Goal: Ask a question: Seek information or help from site administrators or community

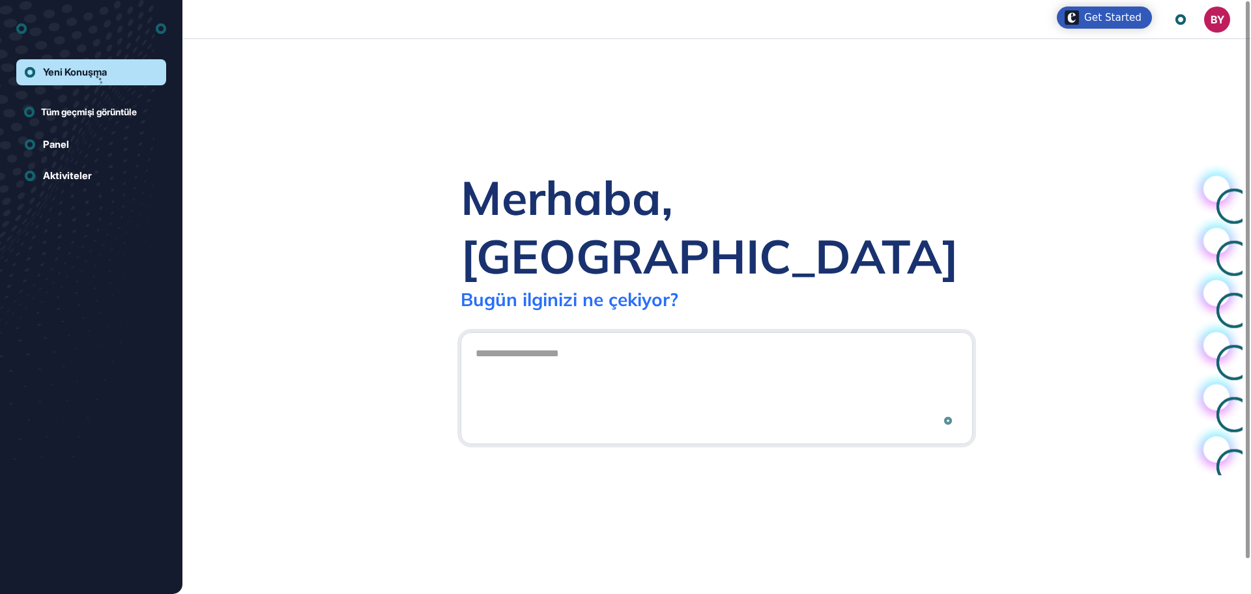
scroll to position [1, 1]
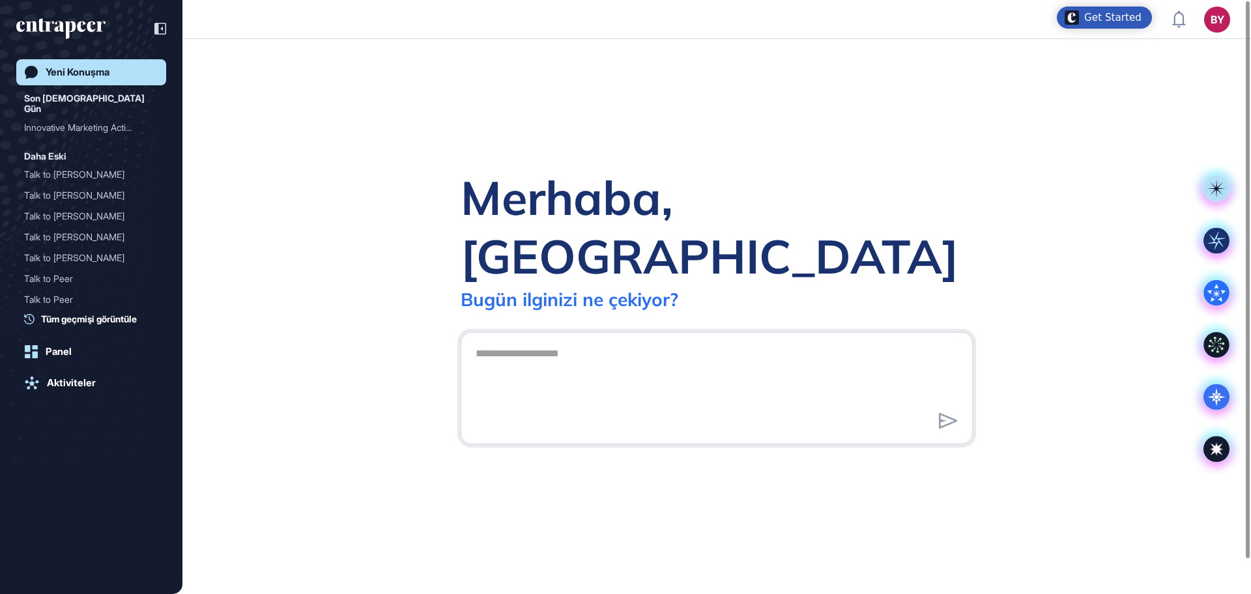
click at [291, 147] on div "Merhaba, Berkan Bugün ilginizi ne çekiyor?" at bounding box center [716, 316] width 1069 height 555
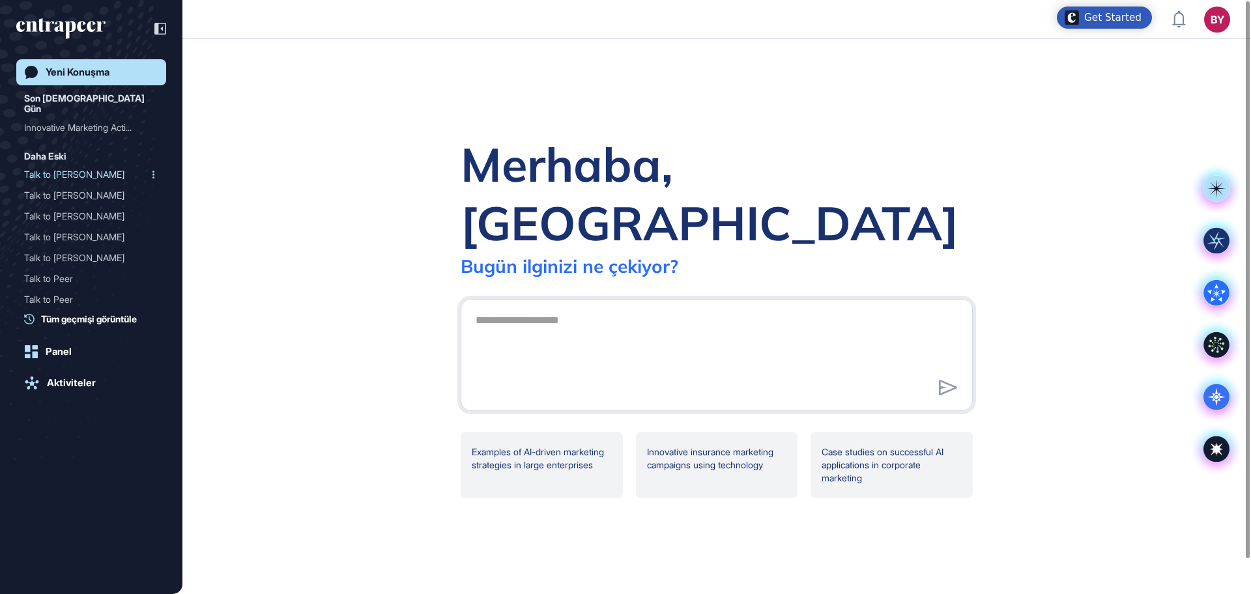
click at [65, 171] on div "Talk to [PERSON_NAME]" at bounding box center [86, 174] width 124 height 21
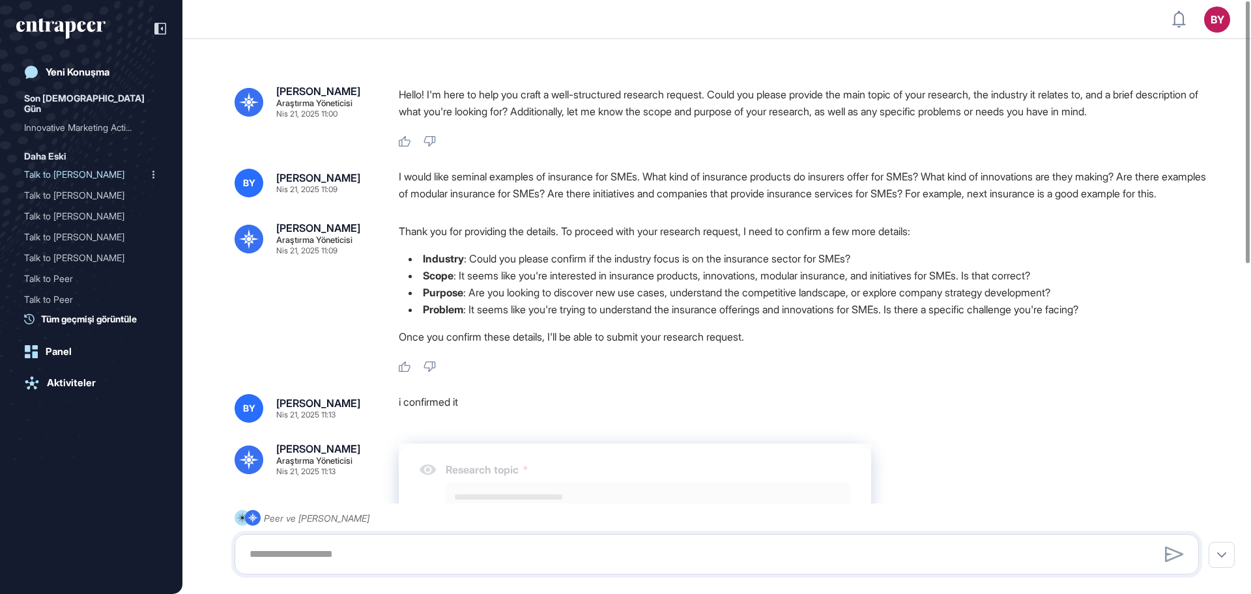
type textarea "**********"
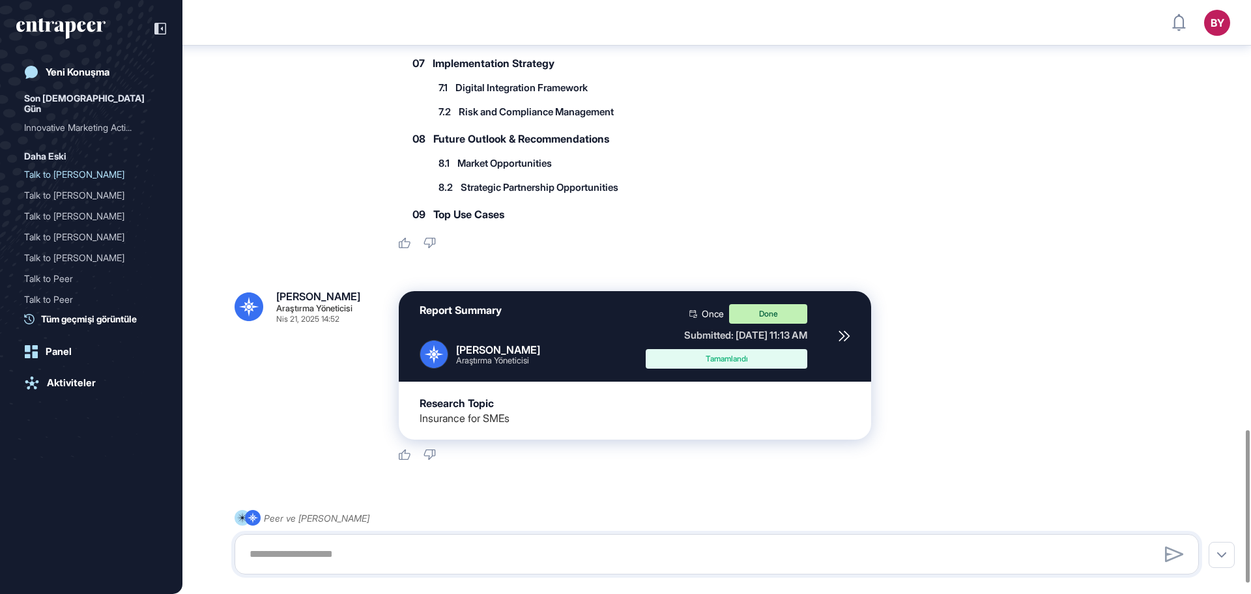
scroll to position [1383, 0]
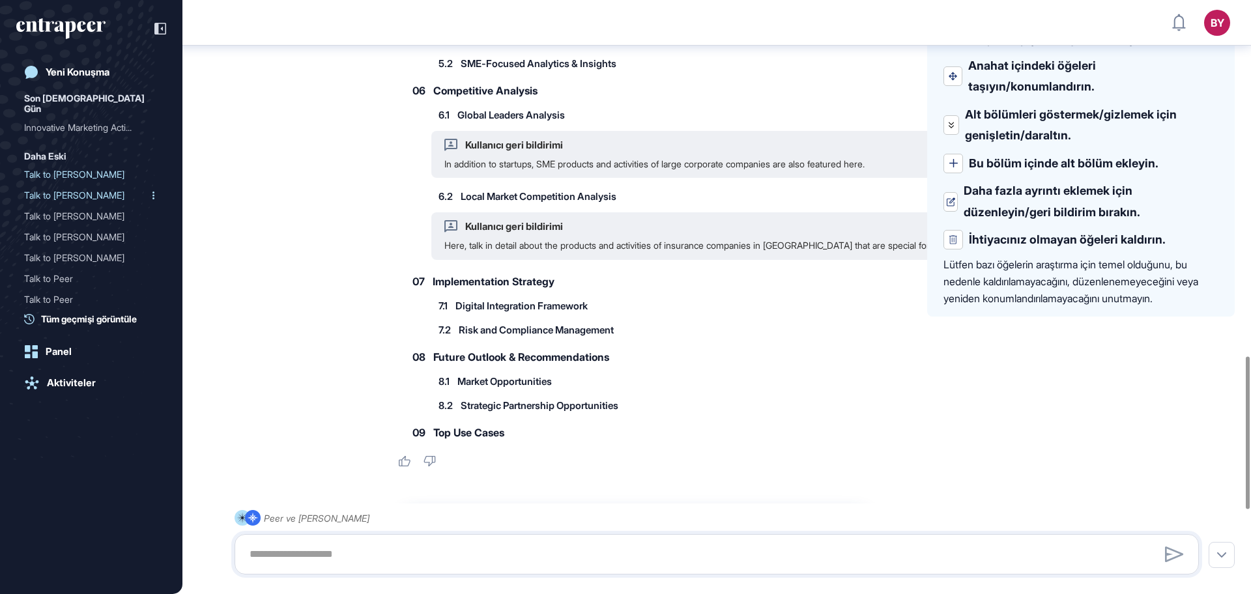
click at [73, 185] on div "Talk to [PERSON_NAME]" at bounding box center [86, 195] width 124 height 21
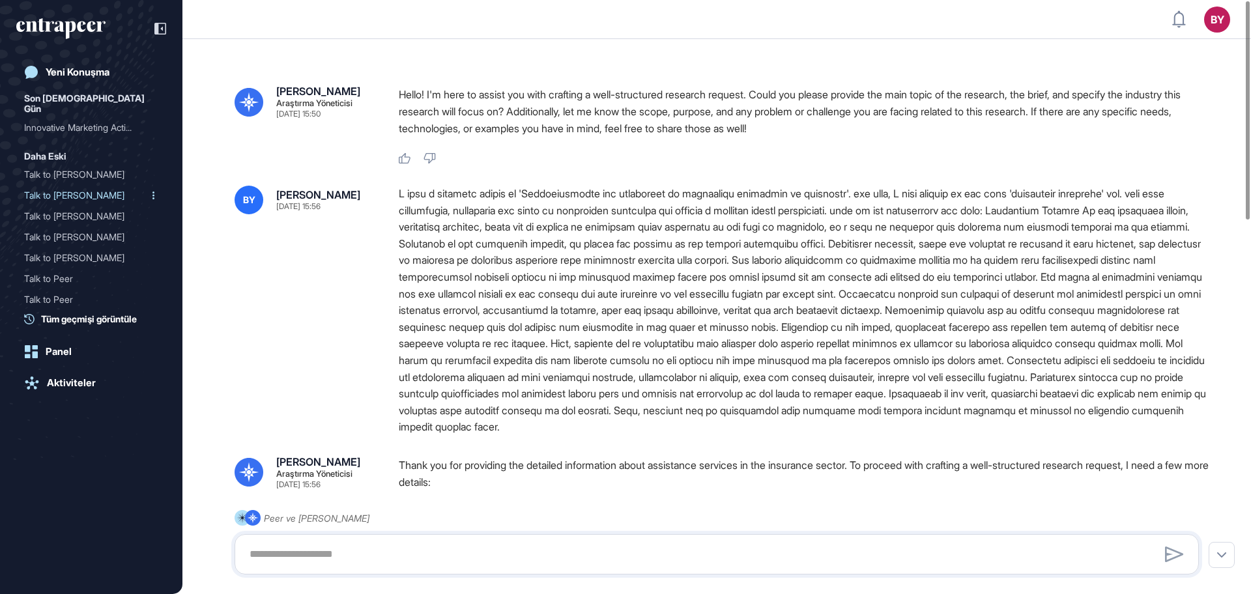
type textarea "**********"
click at [61, 71] on div "Yeni Konuşma" at bounding box center [78, 72] width 64 height 12
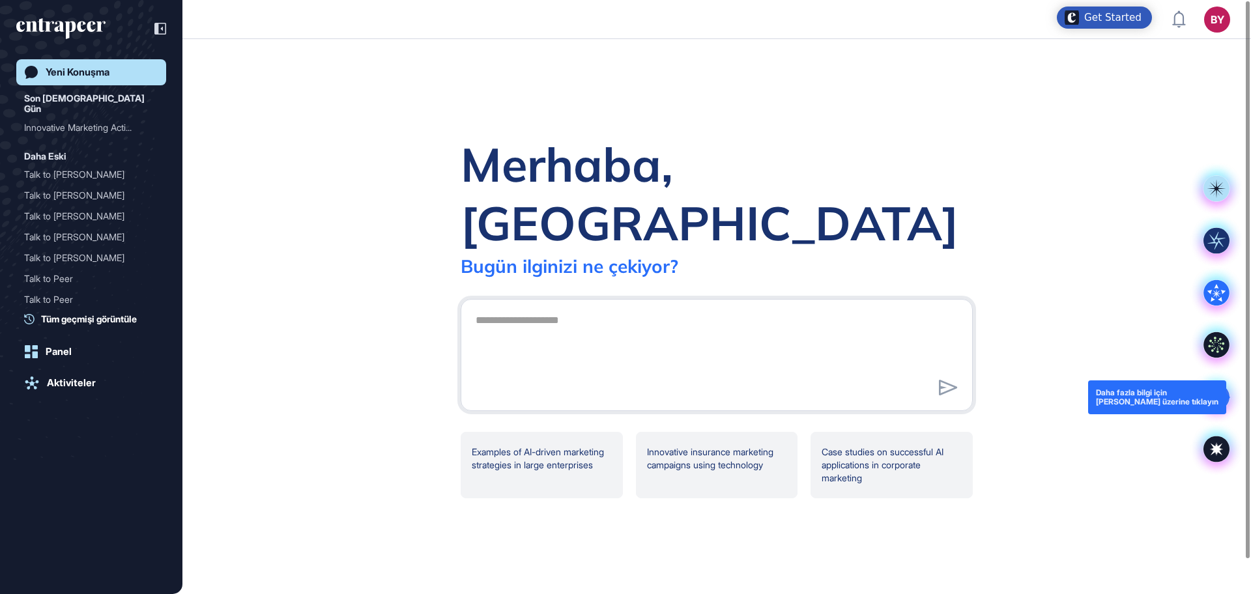
click at [1209, 397] on icon at bounding box center [1216, 397] width 18 height 18
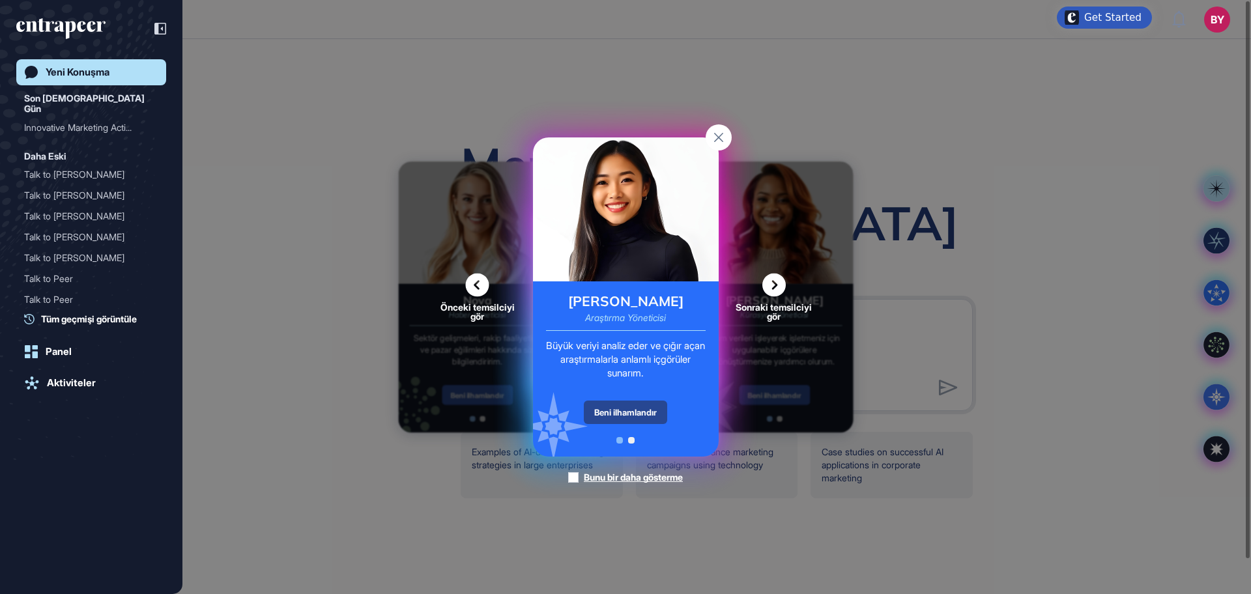
click at [616, 414] on div "Beni ilhamlandır" at bounding box center [625, 412] width 83 height 23
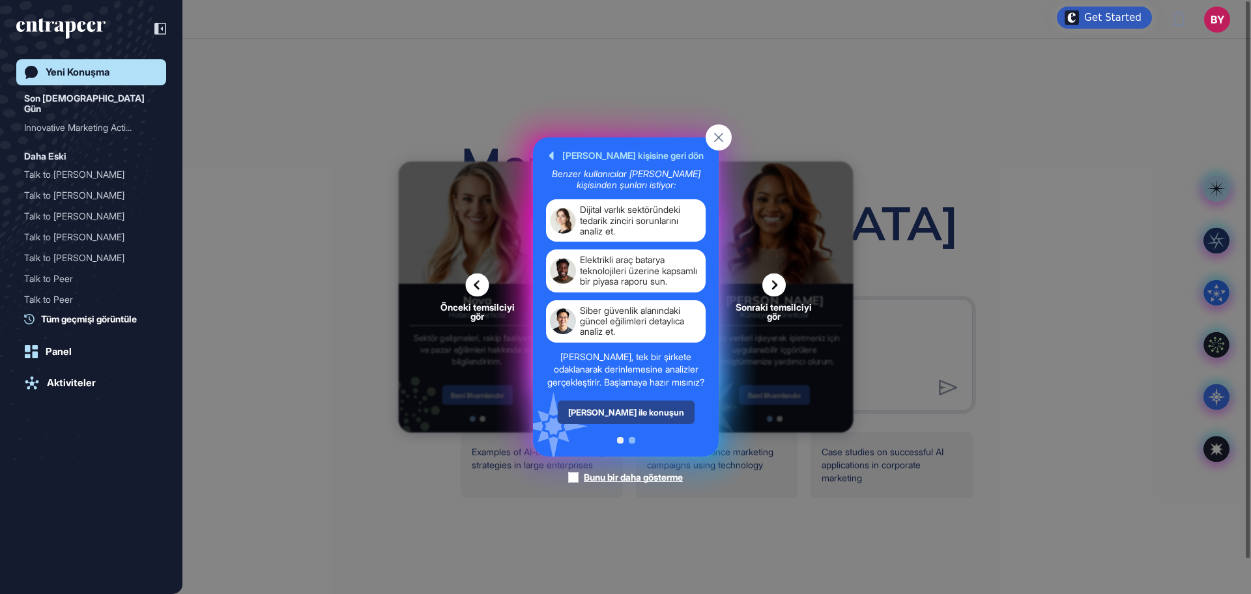
click at [622, 424] on div "[PERSON_NAME] ile konuşun" at bounding box center [625, 412] width 137 height 23
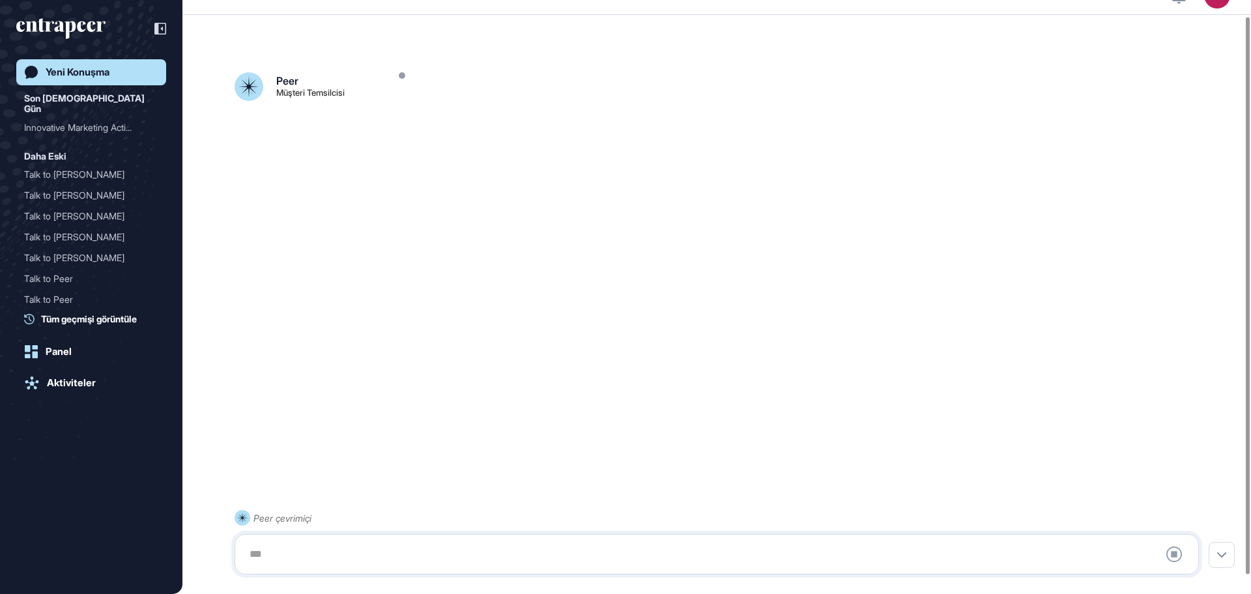
scroll to position [36, 0]
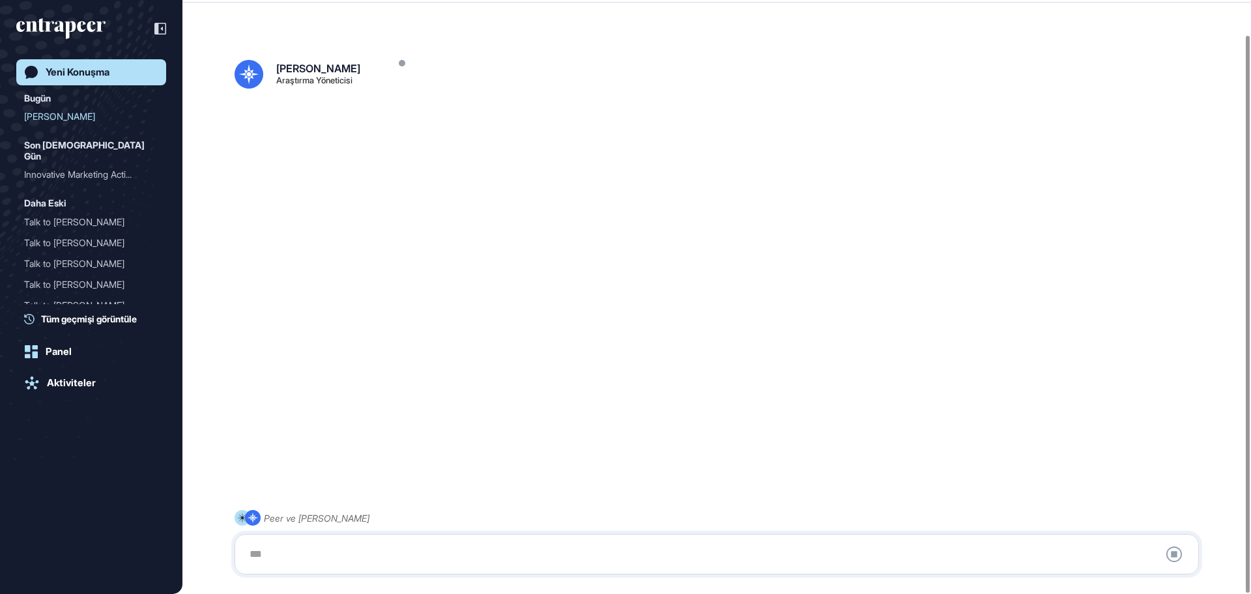
click at [368, 551] on div at bounding box center [717, 554] width 950 height 26
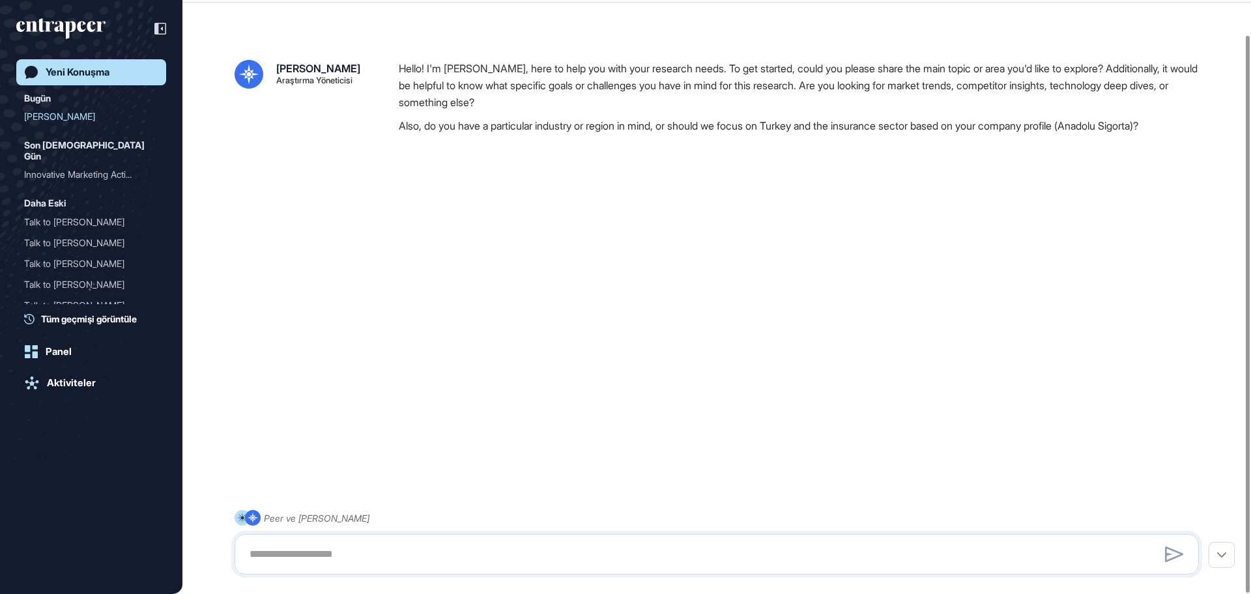
click at [368, 551] on div at bounding box center [717, 554] width 950 height 26
click at [364, 550] on textarea at bounding box center [717, 554] width 950 height 26
type textarea "*"
drag, startPoint x: 1017, startPoint y: 582, endPoint x: 1003, endPoint y: 562, distance: 24.4
click at [1017, 575] on div "Peer ve [PERSON_NAME]" at bounding box center [717, 542] width 964 height 65
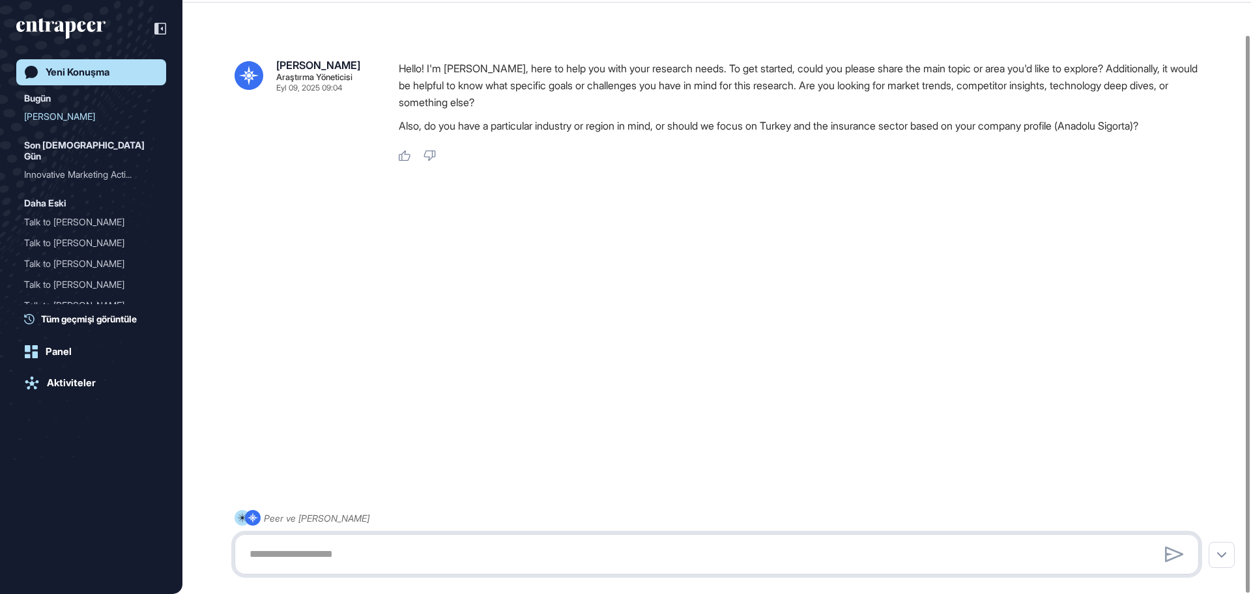
click at [1003, 562] on textarea at bounding box center [717, 554] width 950 height 26
paste textarea "**********"
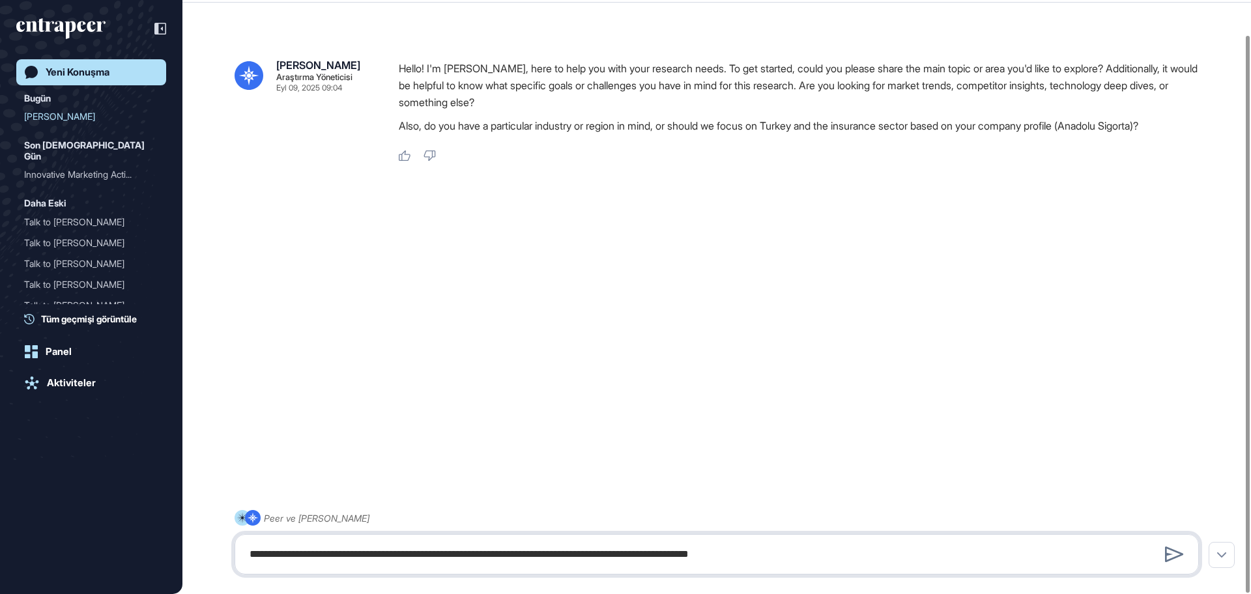
type textarea "**********"
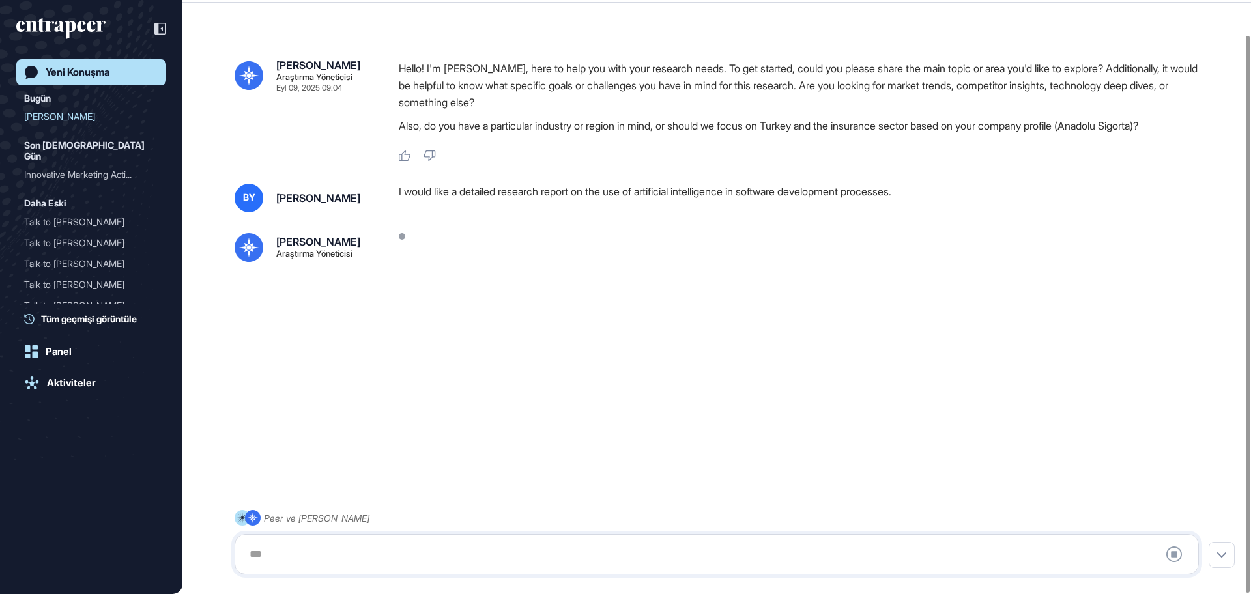
click at [786, 281] on div "[PERSON_NAME]ma Yöneticisi [DATE] 09:04 Hello! I'm [PERSON_NAME], here to help …" at bounding box center [716, 280] width 1069 height 535
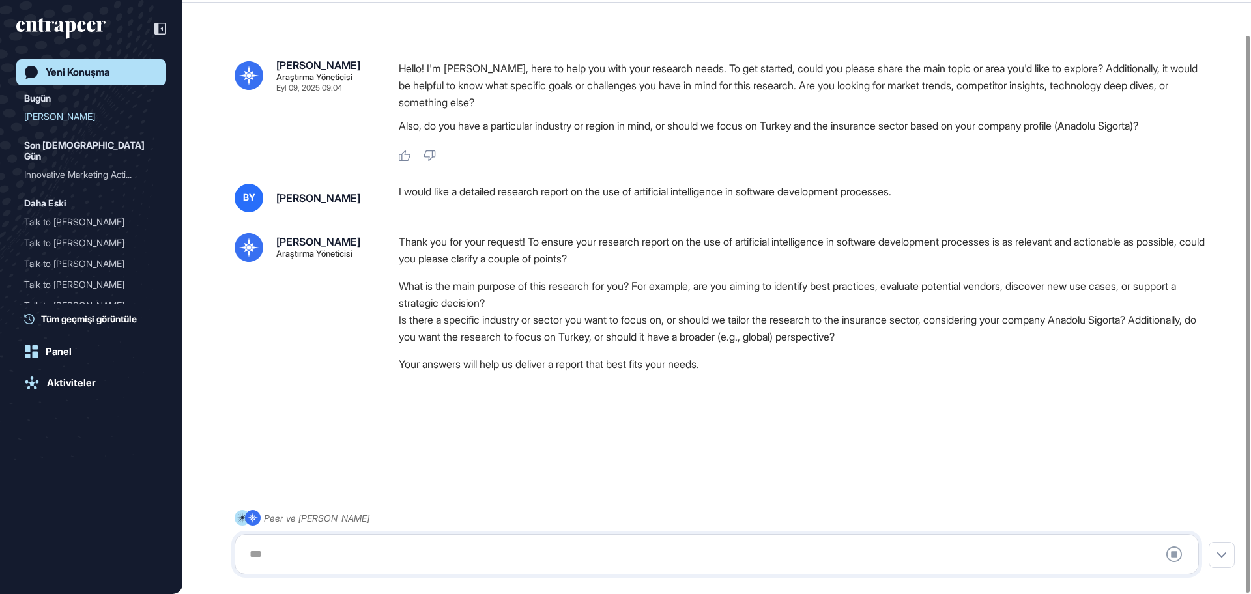
click at [505, 373] on div "Thank you for your request! To ensure your research report on the use of artifi…" at bounding box center [804, 306] width 811 height 146
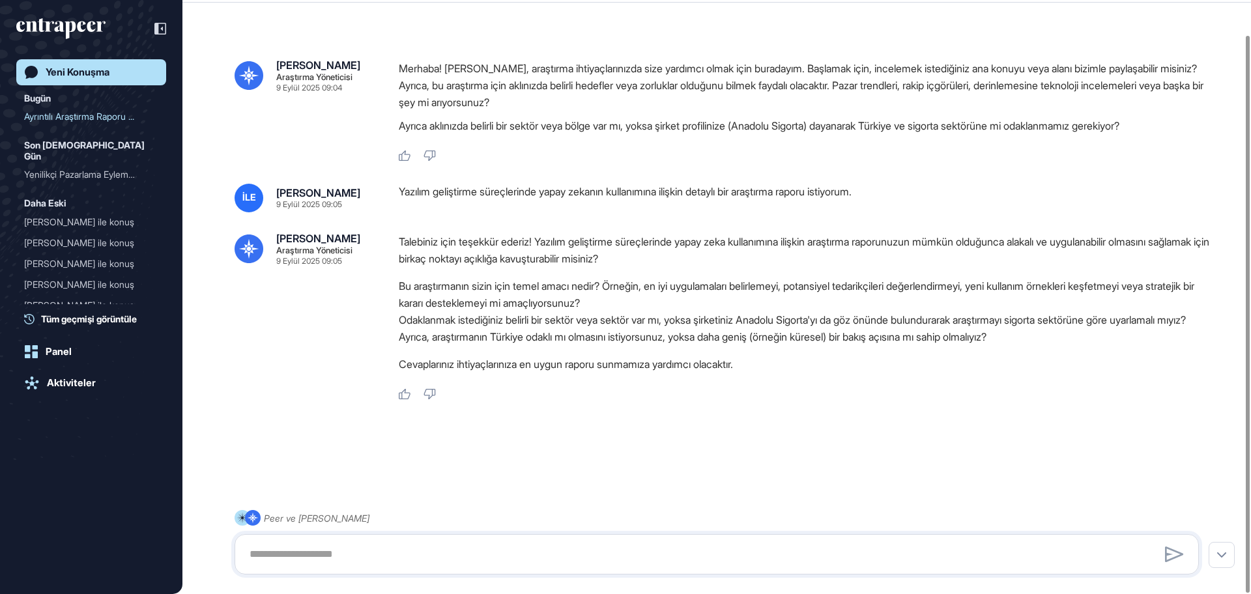
click at [736, 343] on font "Odaklanmak istediğiniz belirli bir sektör veya sektör var mı, yoksa şirketiniz …" at bounding box center [792, 328] width 787 height 30
click at [528, 546] on textarea at bounding box center [717, 554] width 950 height 26
type textarea "**********"
click at [552, 549] on textarea at bounding box center [717, 554] width 950 height 26
paste textarea "**********"
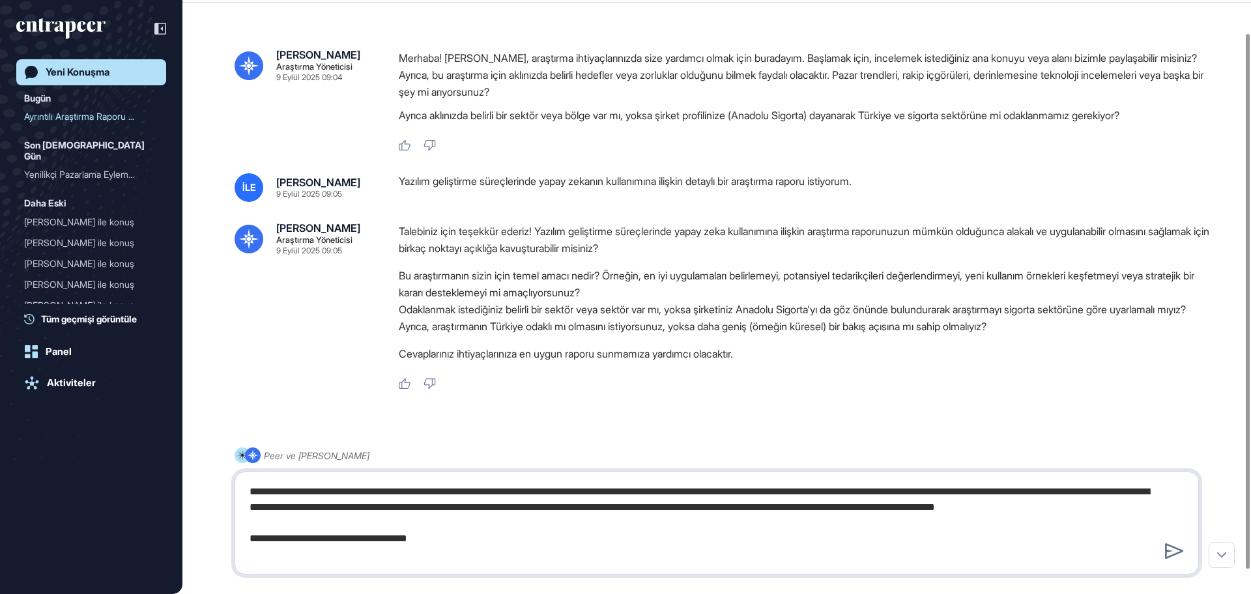
drag, startPoint x: 556, startPoint y: 537, endPoint x: 1, endPoint y: 569, distance: 556.7
click at [5, 569] on div "İLE Panel Profil İçeriklerim Daha Fazla Veri İste Yeni Konuşma Bugün Ayrıntılı …" at bounding box center [625, 292] width 1251 height 657
click at [511, 540] on textarea "**********" at bounding box center [717, 523] width 950 height 89
drag, startPoint x: 489, startPoint y: 558, endPoint x: 242, endPoint y: 558, distance: 247.6
click at [242, 558] on textarea "**********" at bounding box center [717, 523] width 950 height 89
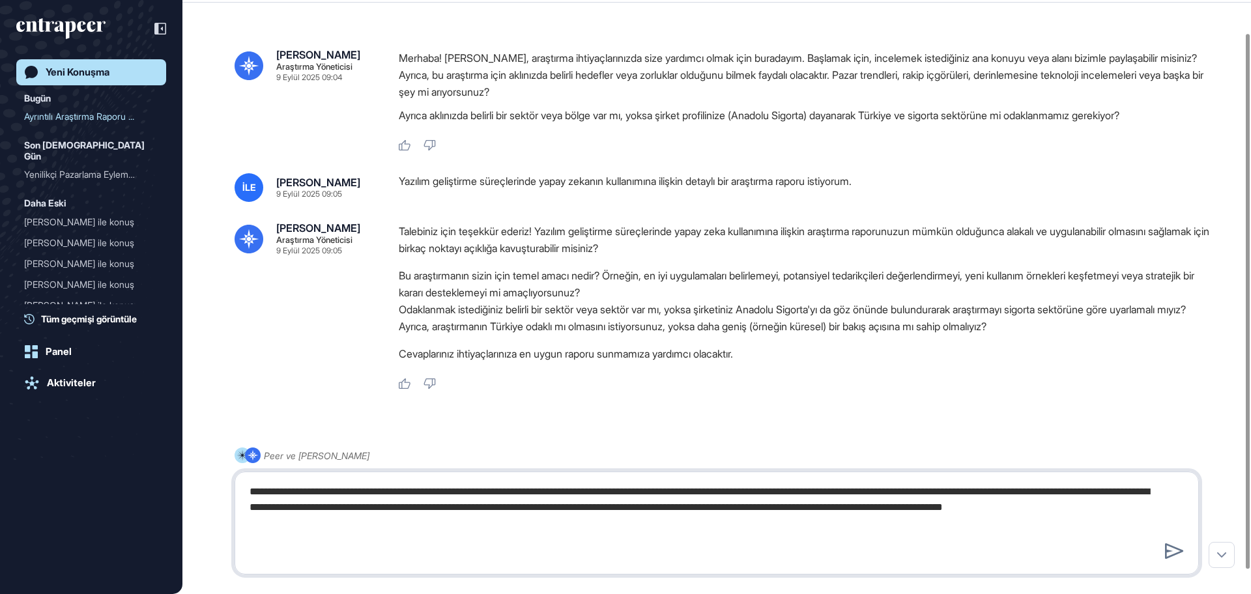
type textarea "**********"
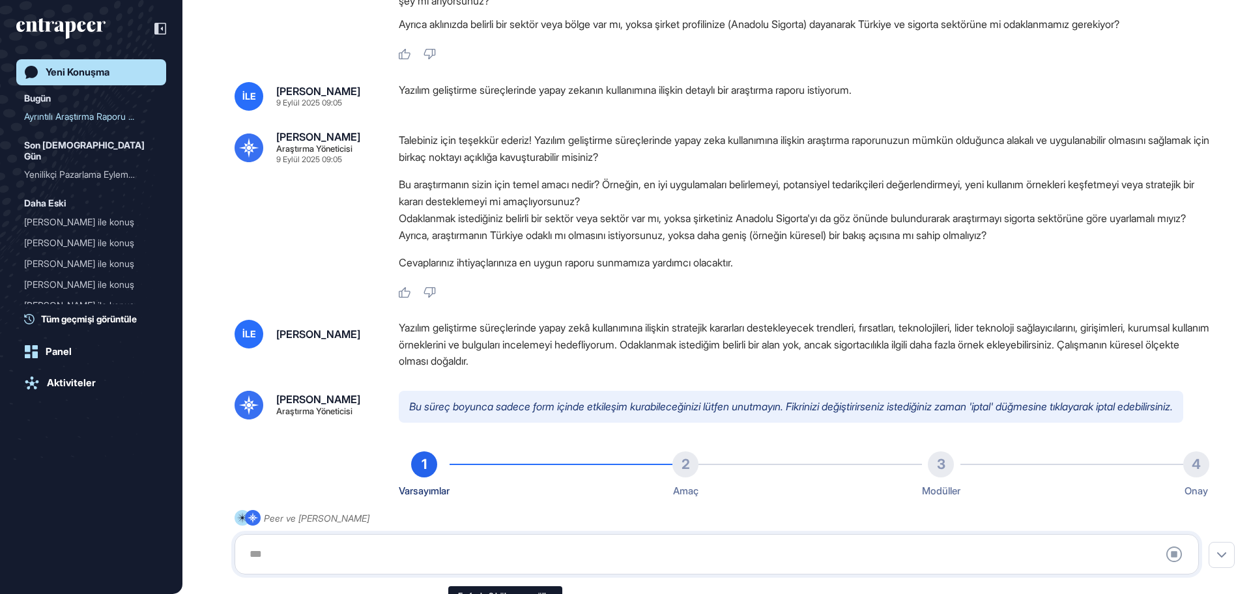
scroll to position [20, 0]
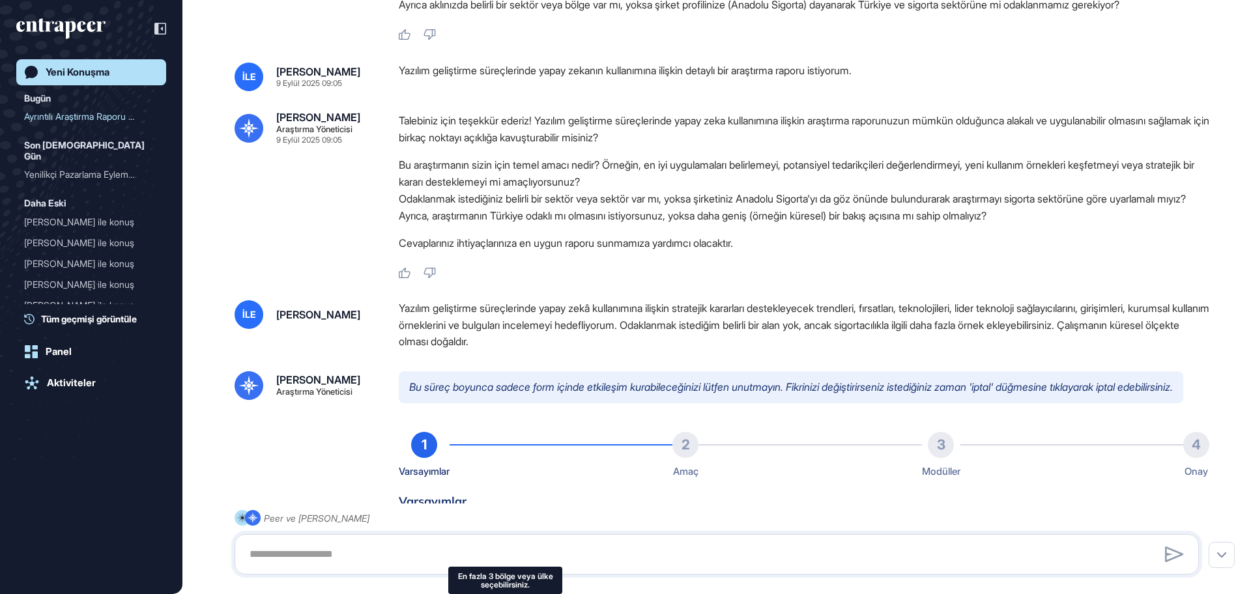
type input "*********"
type input "*"
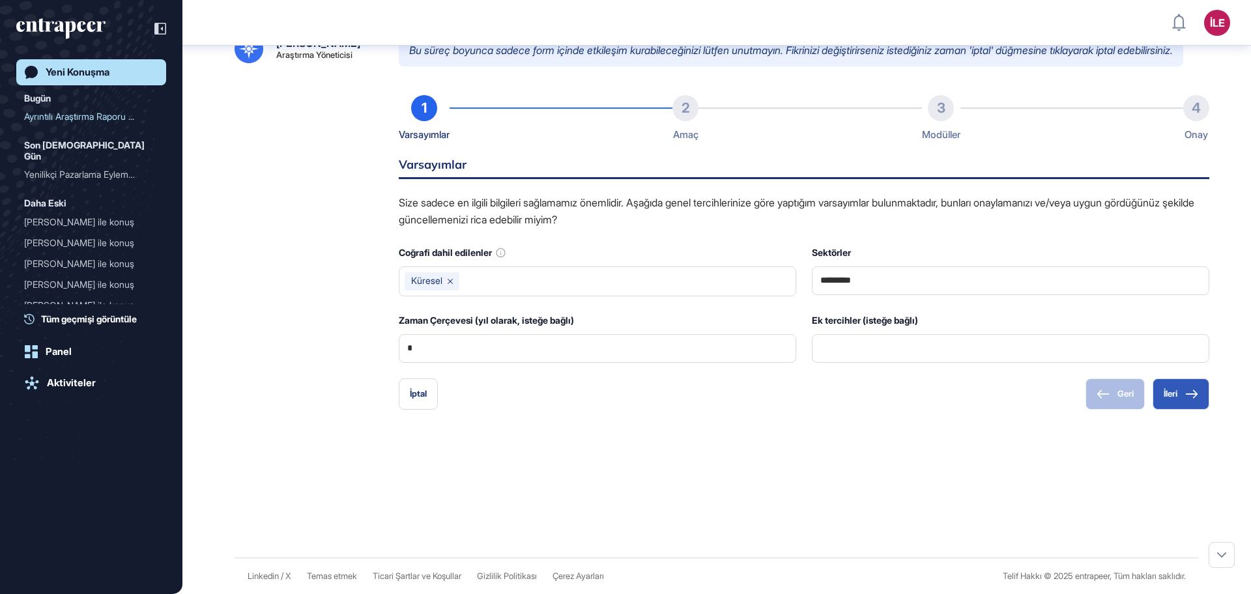
scroll to position [501, 0]
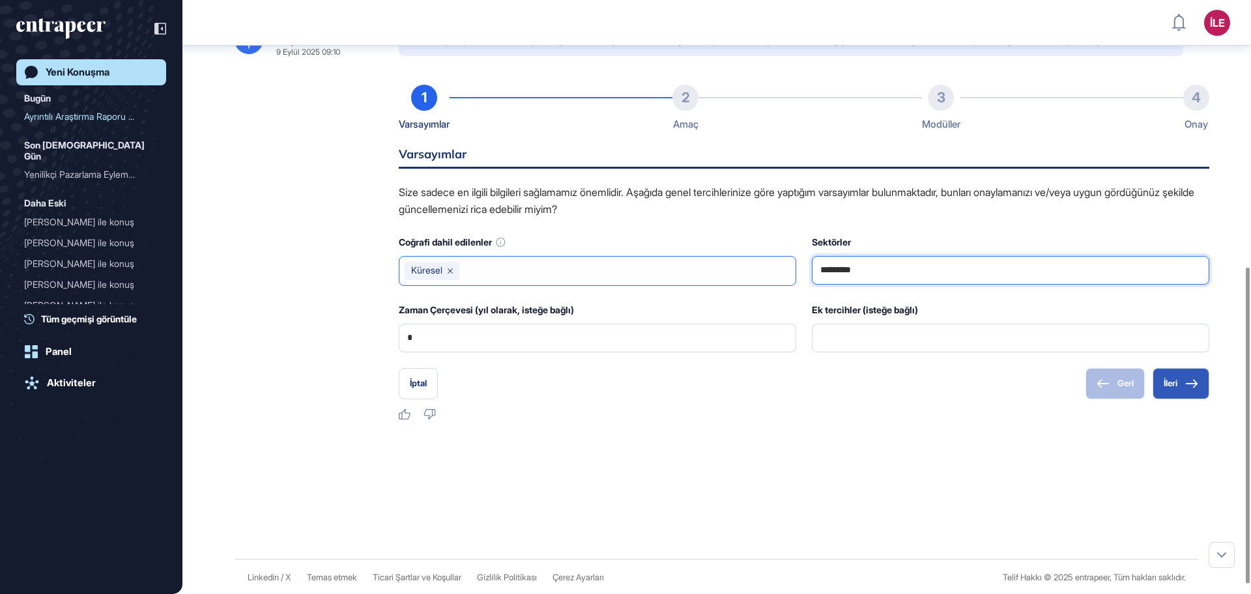
drag, startPoint x: 883, startPoint y: 289, endPoint x: 791, endPoint y: 289, distance: 91.9
click at [791, 289] on div "Coğrafi dahil edilenler Küresel Sektörler ********* Zaman Çerçevesi (yıl olarak…" at bounding box center [804, 293] width 811 height 119
click at [661, 444] on div "[PERSON_NAME]ma Yöneticisi [DATE] 09:04 Merhaba! [PERSON_NAME], araştırma ihtiy…" at bounding box center [716, 52] width 1069 height 1014
click at [1185, 388] on icon at bounding box center [1191, 383] width 13 height 9
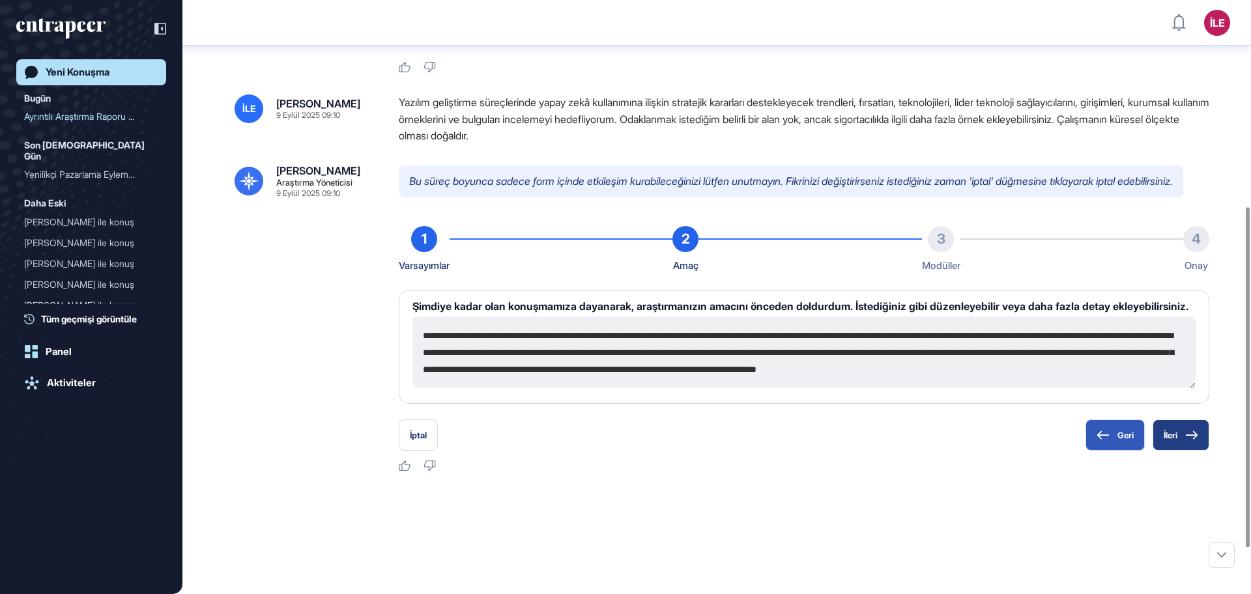
scroll to position [360, 0]
click at [1184, 450] on button "İleri" at bounding box center [1181, 434] width 57 height 31
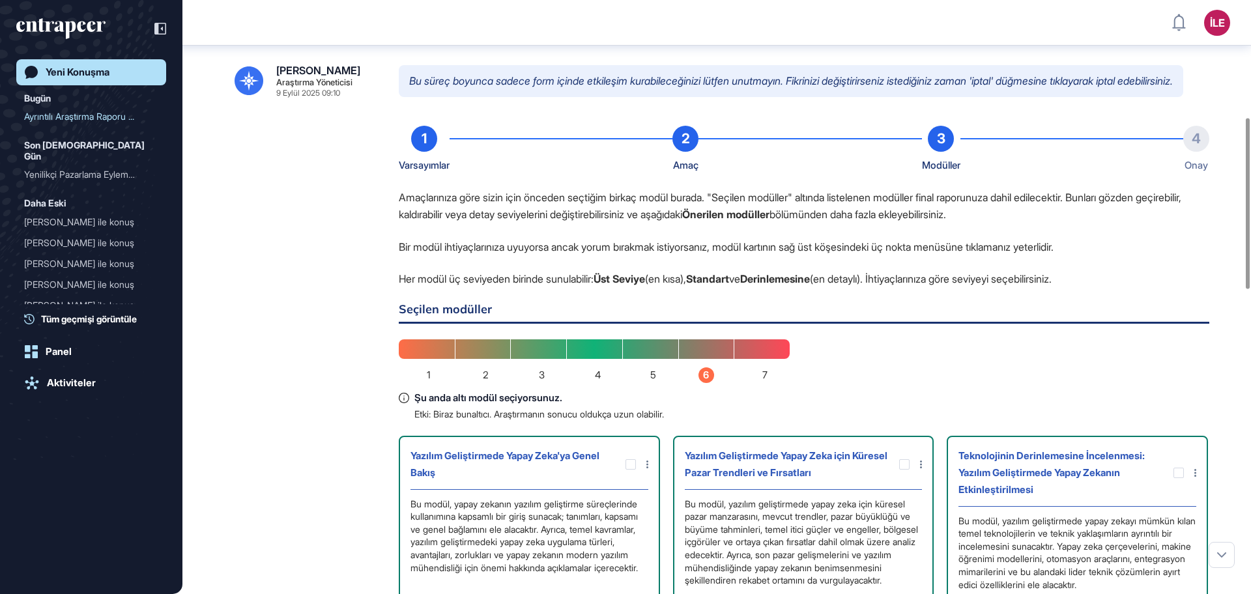
scroll to position [405, 0]
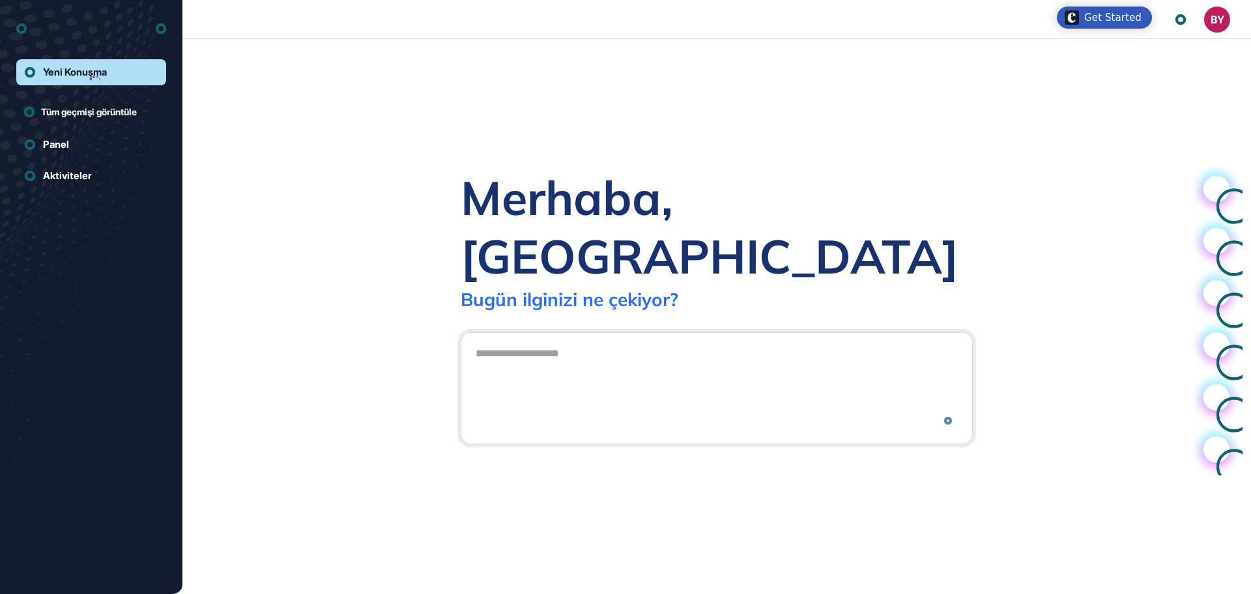
scroll to position [1, 1]
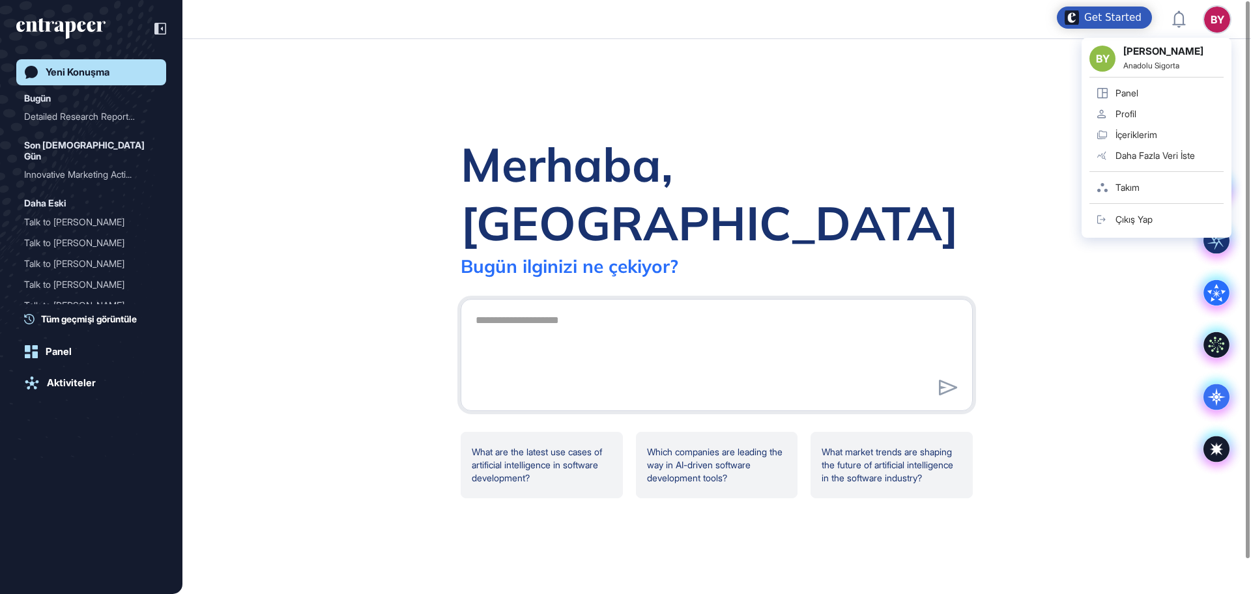
click at [1214, 18] on div "BY BY [PERSON_NAME] Anadolu Sigorta Panel Profil İçeriklerim Daha Fazla Veri İs…" at bounding box center [1217, 20] width 26 height 26
click at [1220, 27] on div "BY" at bounding box center [1217, 20] width 26 height 26
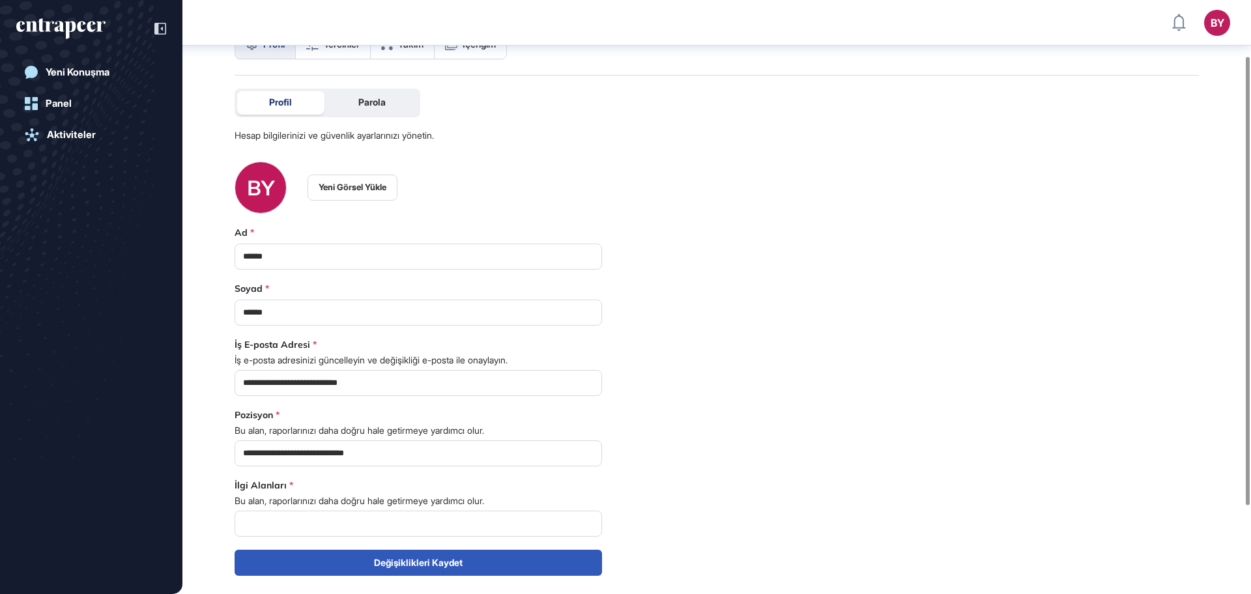
scroll to position [12, 0]
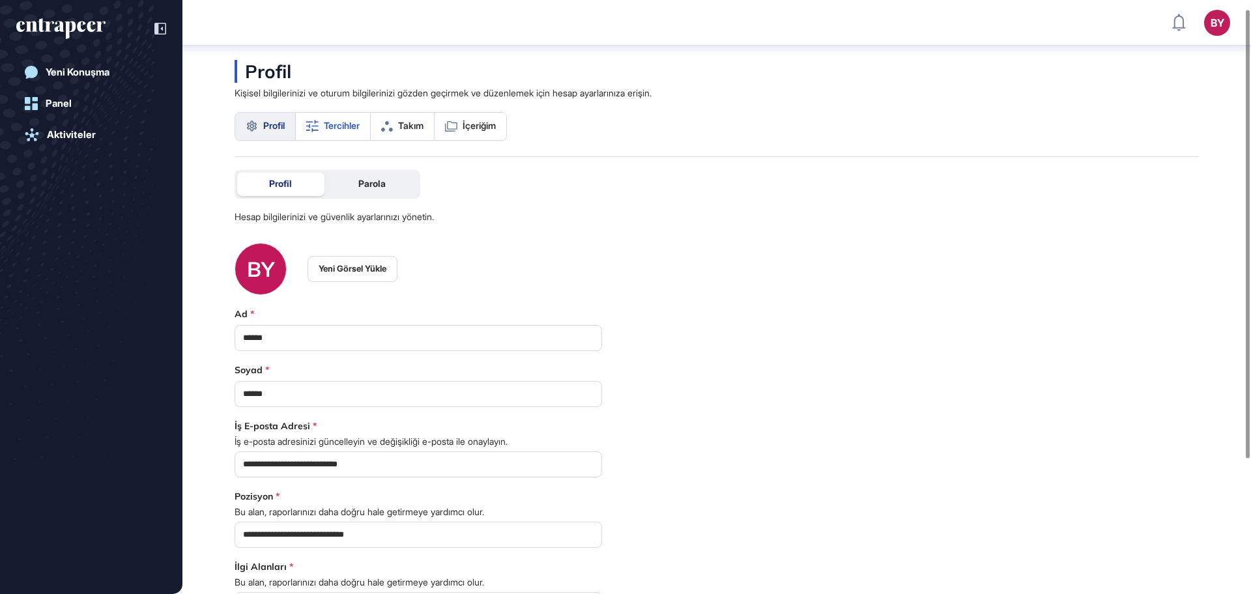
click at [343, 123] on span "Tercihler" at bounding box center [342, 126] width 36 height 10
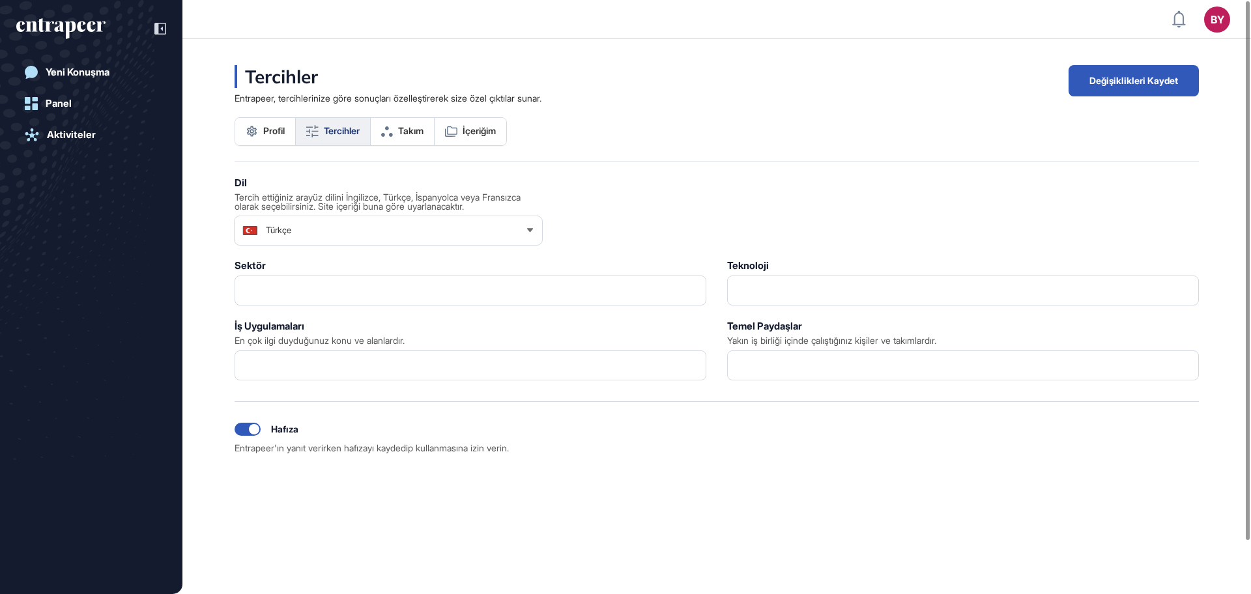
click at [483, 223] on div "Türkçe" at bounding box center [389, 231] width 308 height 26
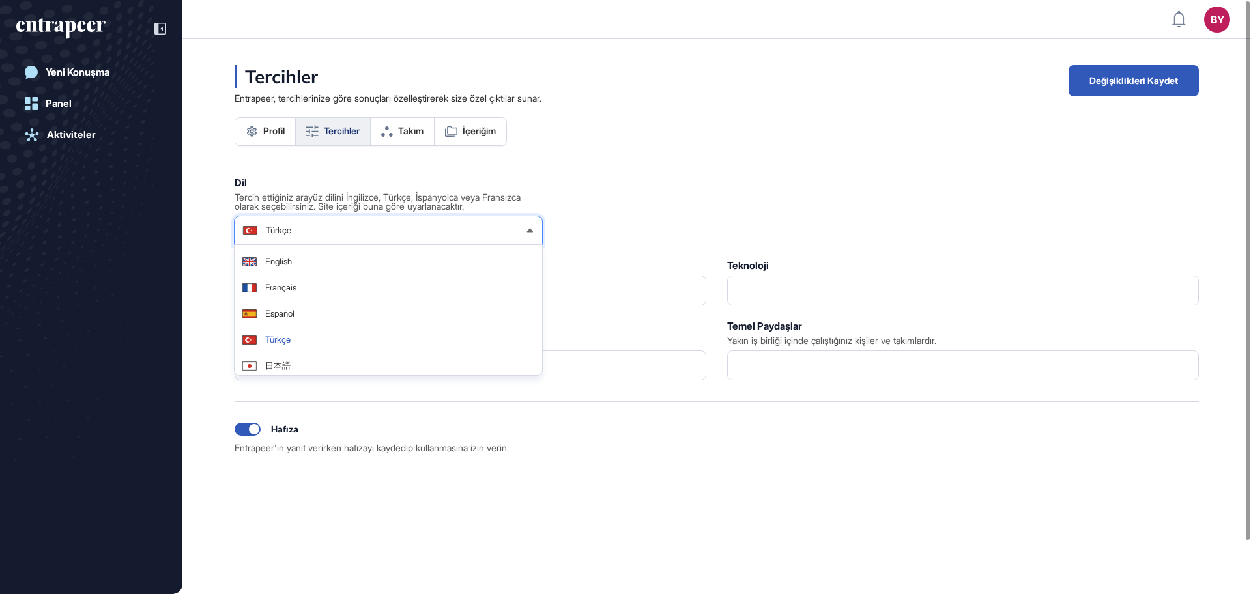
click at [697, 205] on div "Dil Tercih ettiğiniz arayüz dilini İngilizce, Türkçe, İspanyolca veya Fransızca…" at bounding box center [717, 358] width 964 height 360
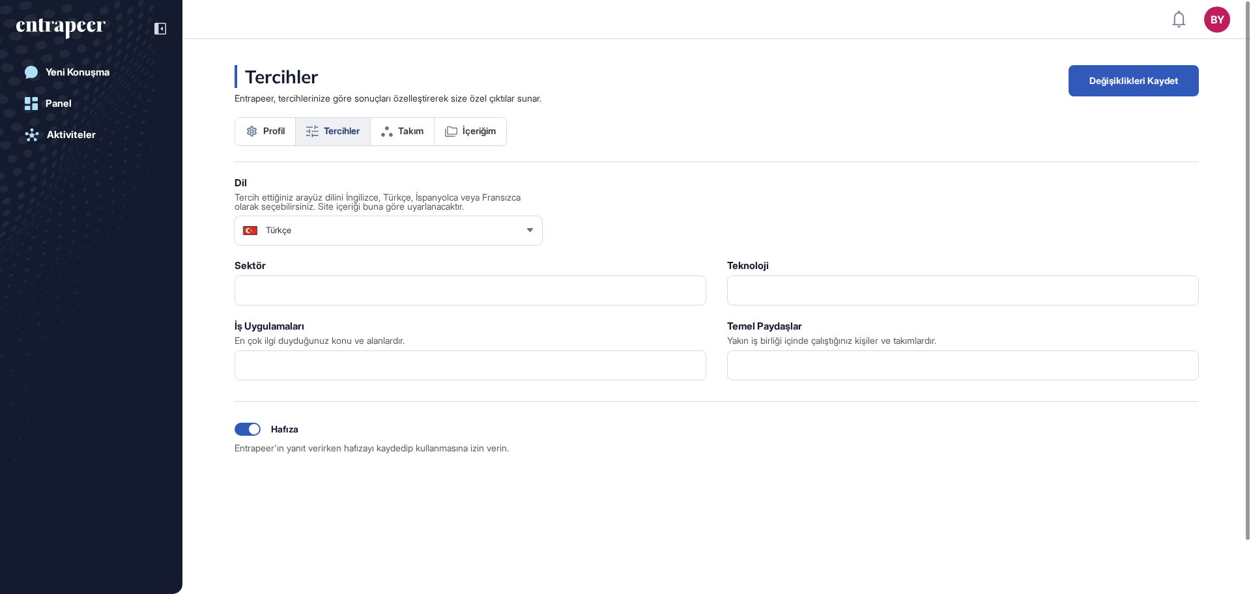
click at [69, 26] on icon "entrapeer-logo" at bounding box center [70, 30] width 11 height 18
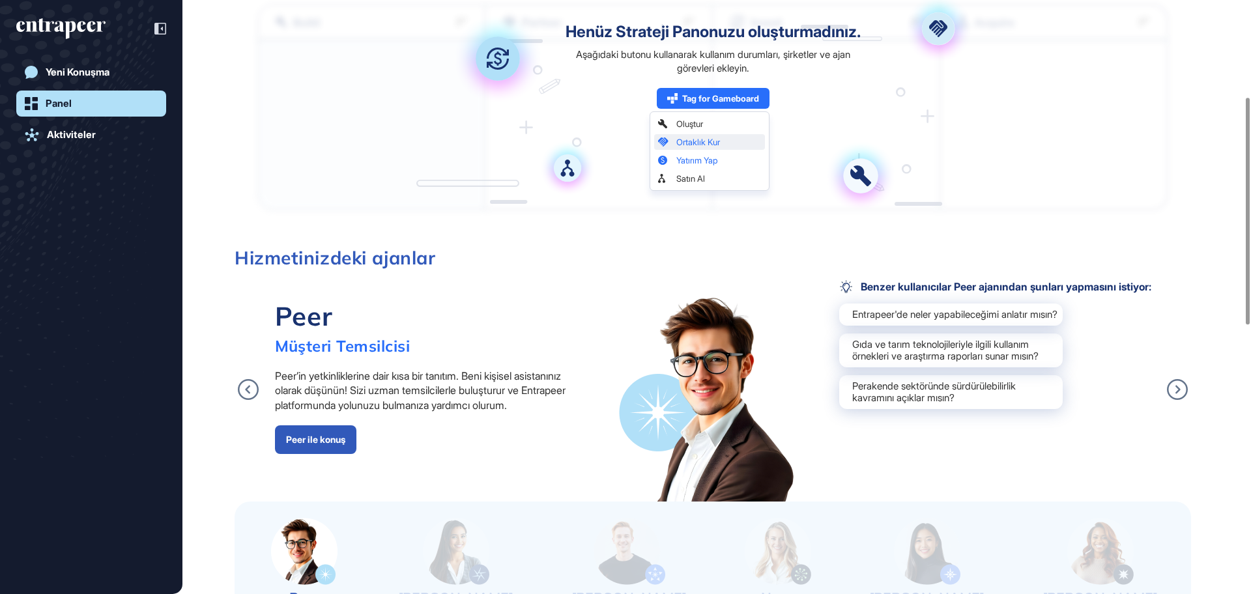
scroll to position [896, 0]
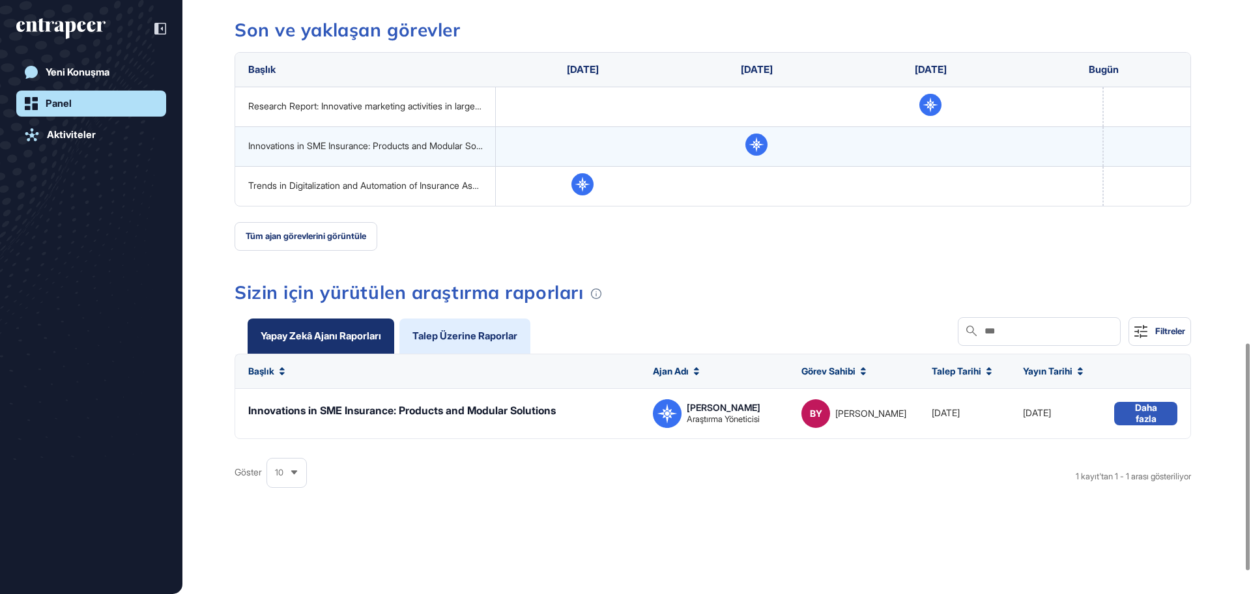
click at [488, 340] on div "Talep Üzerine Raporlar" at bounding box center [464, 336] width 105 height 10
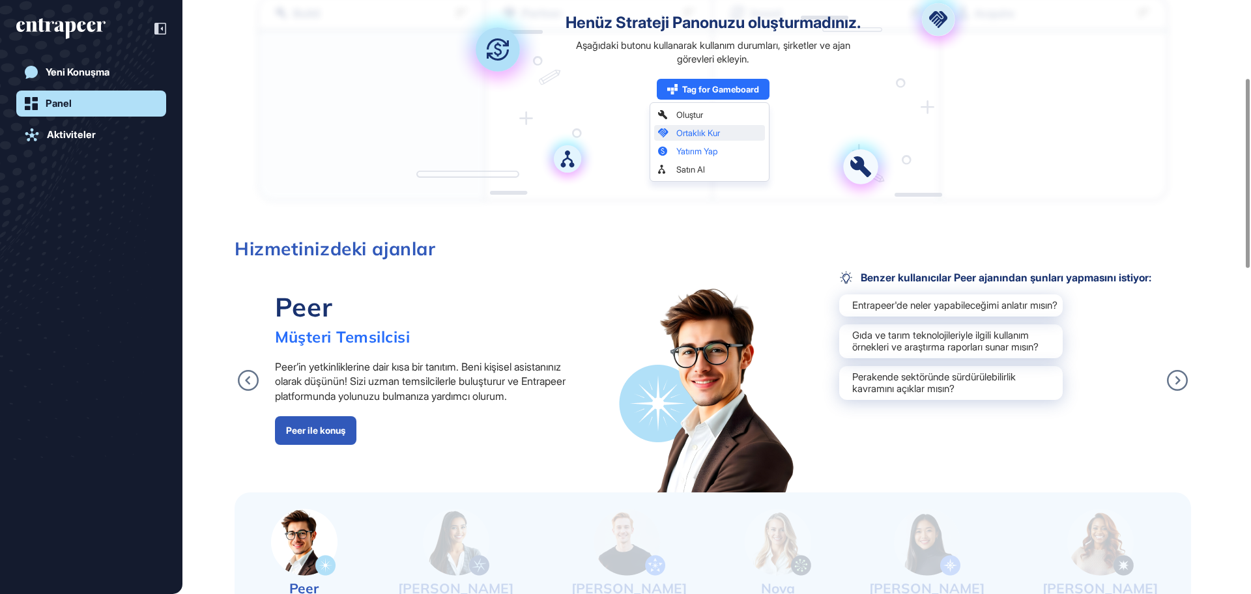
scroll to position [244, 0]
